Goal: Entertainment & Leisure: Consume media (video, audio)

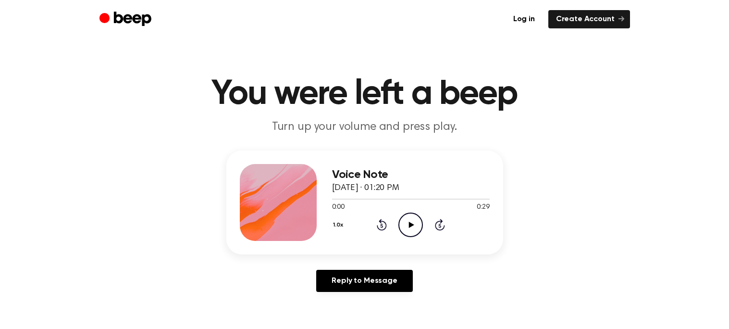
click at [412, 221] on icon "Play Audio" at bounding box center [410, 224] width 25 height 25
click at [403, 224] on icon "Pause Audio" at bounding box center [410, 224] width 25 height 25
click at [402, 220] on icon "Play Audio" at bounding box center [410, 224] width 25 height 25
click at [382, 223] on icon at bounding box center [382, 225] width 10 height 12
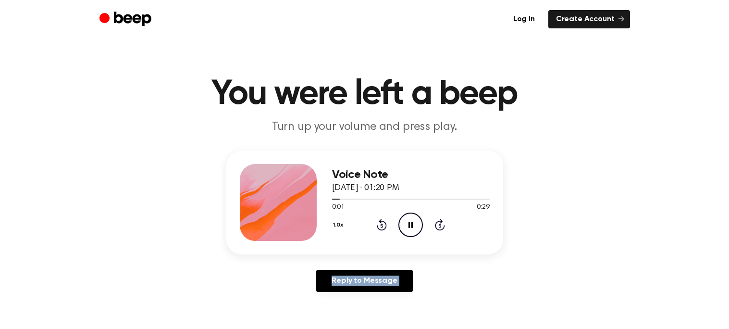
click at [382, 223] on icon at bounding box center [382, 225] width 10 height 12
click at [382, 224] on icon at bounding box center [382, 226] width 2 height 4
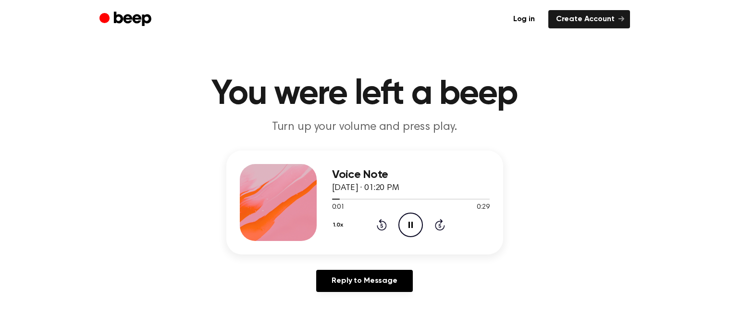
click at [382, 224] on icon at bounding box center [382, 226] width 2 height 4
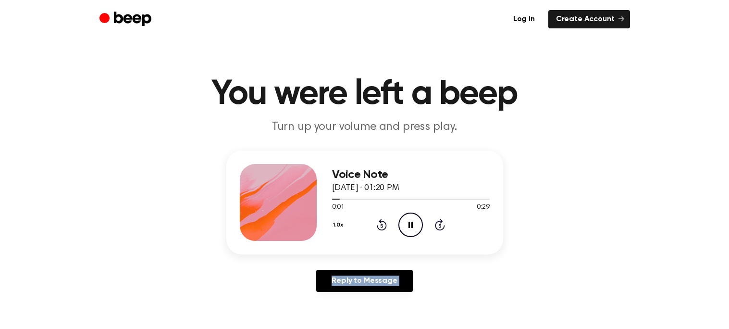
click at [382, 224] on icon at bounding box center [382, 226] width 2 height 4
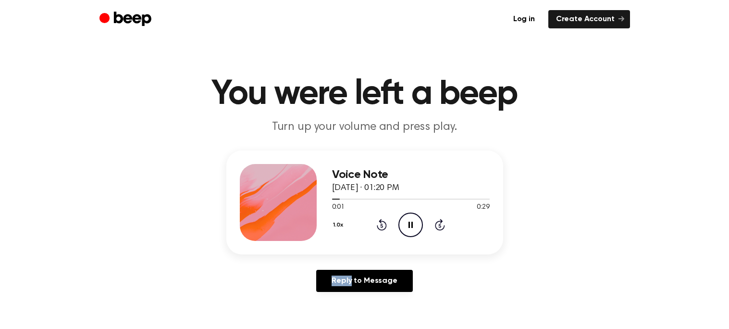
click at [382, 224] on icon at bounding box center [382, 226] width 2 height 4
click at [381, 199] on div at bounding box center [411, 199] width 158 height 8
click at [385, 199] on div at bounding box center [411, 199] width 158 height 1
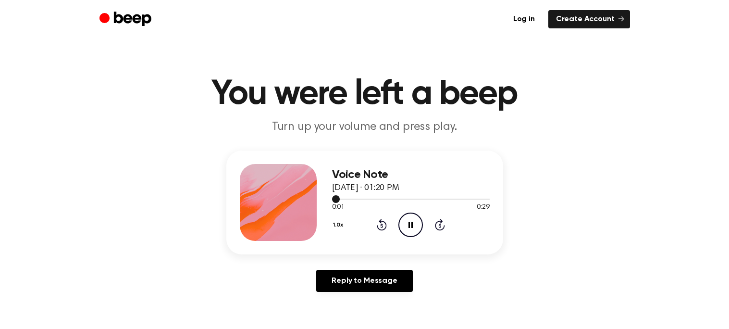
drag, startPoint x: 337, startPoint y: 198, endPoint x: 407, endPoint y: 199, distance: 70.2
click at [407, 199] on div at bounding box center [411, 199] width 158 height 8
